Goal: Information Seeking & Learning: Check status

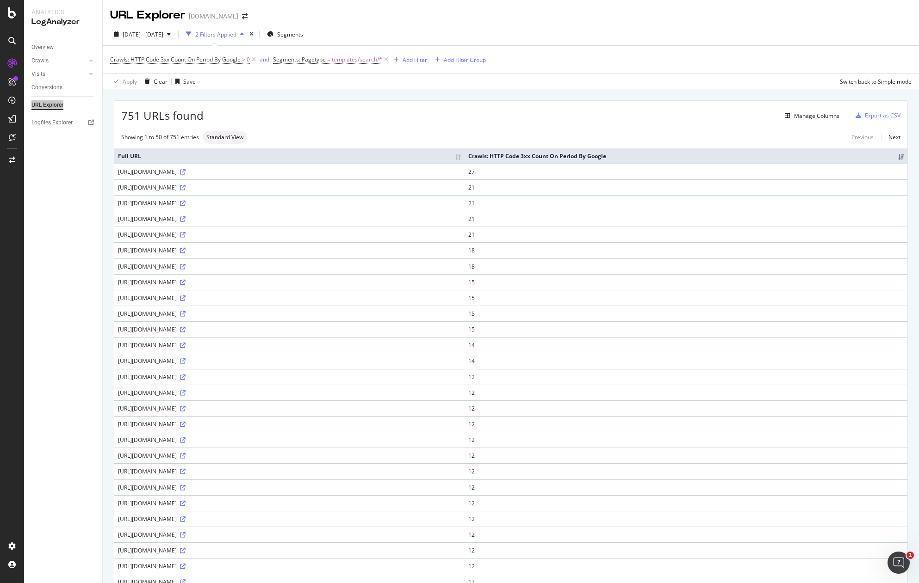
scroll to position [295, 0]
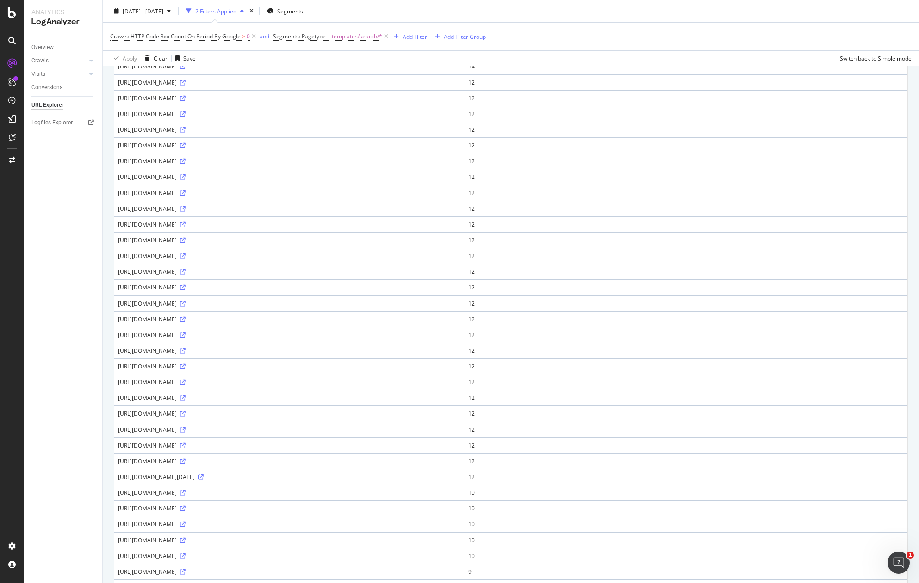
click at [329, 463] on div "https://www.canva.com/ja_jp/templates/s/syuusyoku/" at bounding box center [289, 462] width 343 height 8
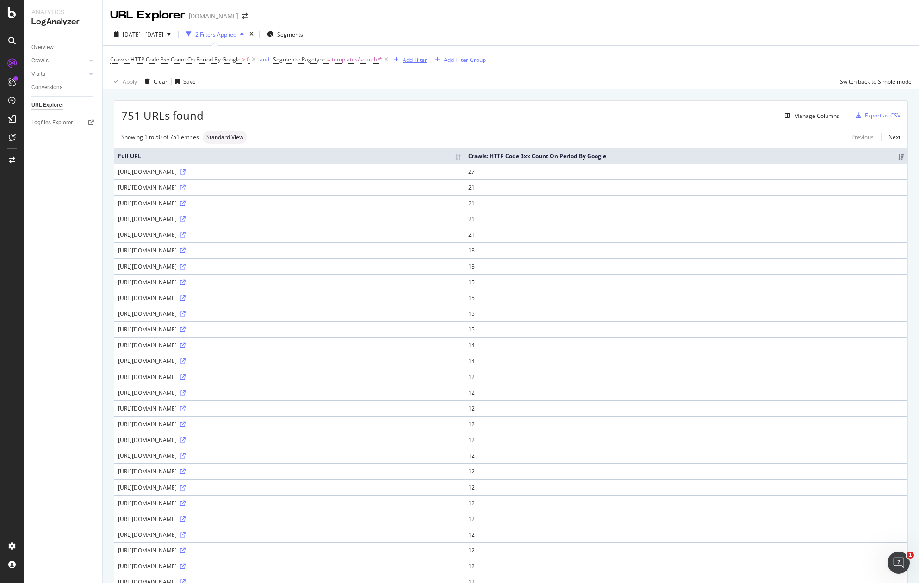
click at [415, 58] on div "Add Filter" at bounding box center [414, 60] width 25 height 8
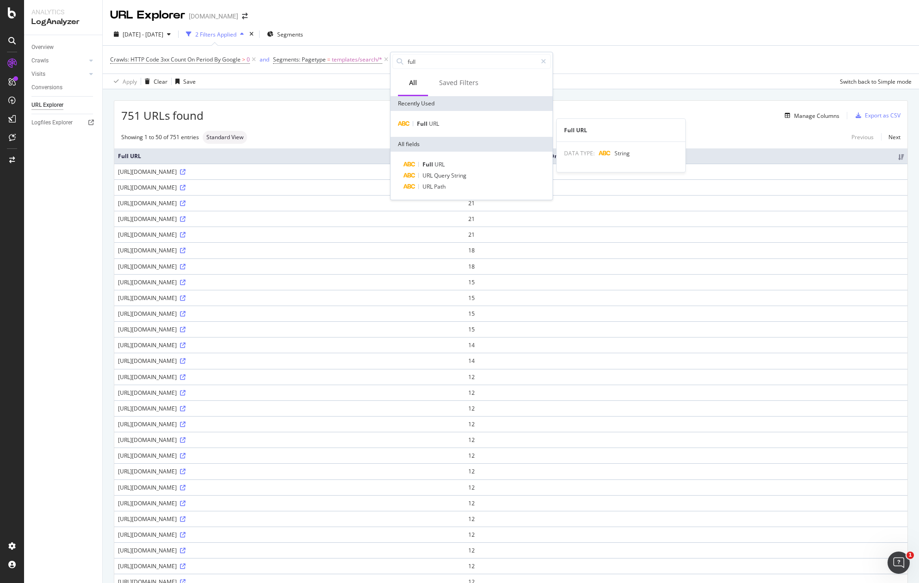
type input "full"
click at [464, 117] on div "Full URL" at bounding box center [471, 124] width 162 height 26
click at [460, 122] on div "Full URL" at bounding box center [471, 123] width 158 height 11
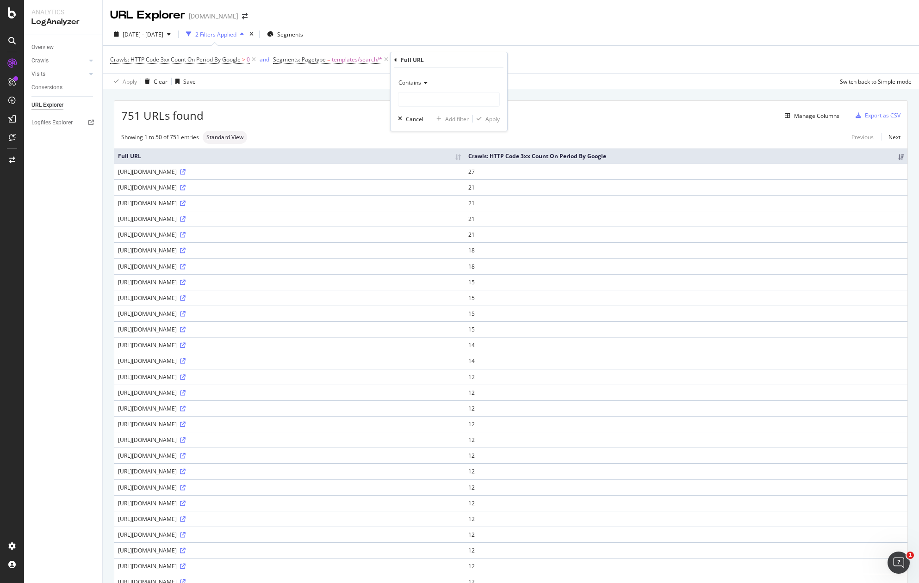
click at [425, 85] on icon at bounding box center [424, 83] width 6 height 6
click at [430, 153] on div "Ends with" at bounding box center [449, 150] width 99 height 12
click at [429, 103] on input "text" at bounding box center [448, 99] width 101 height 15
type input "/"
click at [494, 119] on div "Apply" at bounding box center [492, 119] width 14 height 8
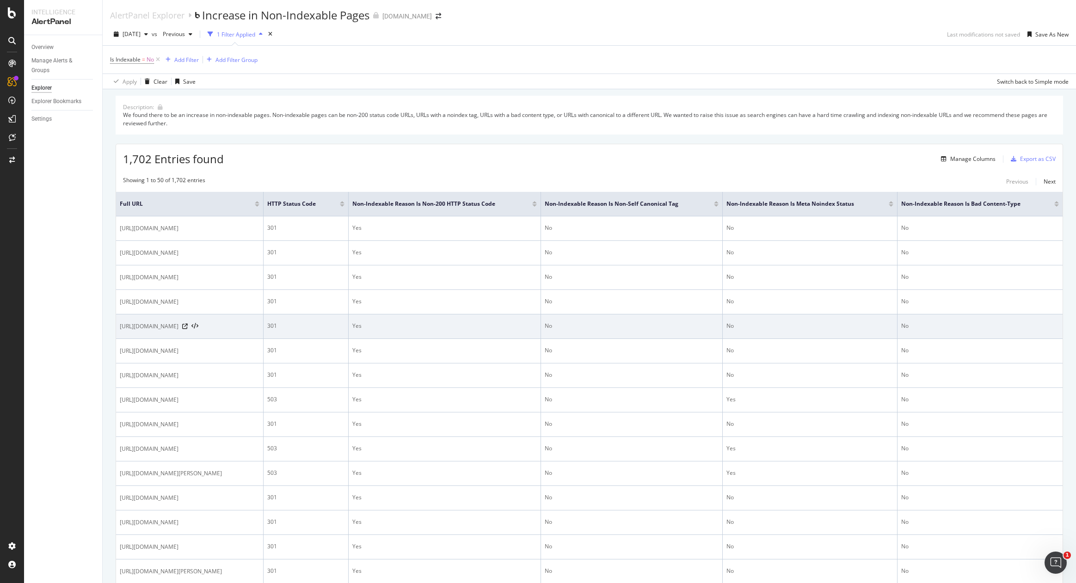
drag, startPoint x: 120, startPoint y: 325, endPoint x: 251, endPoint y: 325, distance: 130.5
click at [251, 325] on div "[URL][DOMAIN_NAME]" at bounding box center [190, 326] width 140 height 9
copy span "[URL][DOMAIN_NAME]"
